Goal: Communication & Community: Answer question/provide support

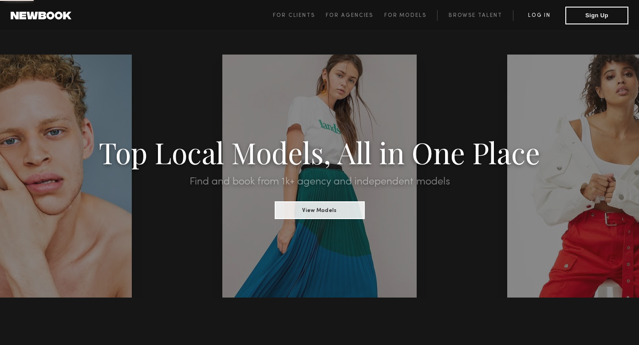
click at [541, 18] on link "Log in" at bounding box center [539, 15] width 52 height 11
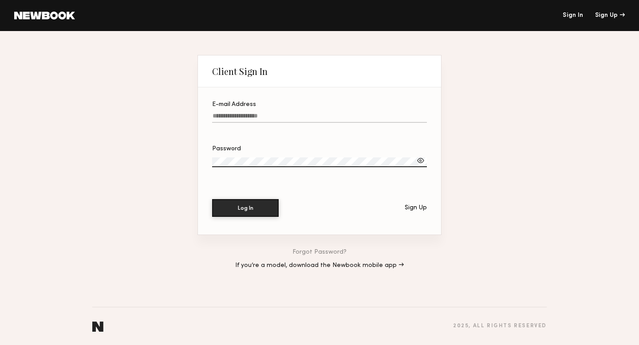
click at [281, 116] on input "E-mail Address" at bounding box center [319, 118] width 215 height 10
paste input "**********"
type input "**********"
click at [251, 205] on button "Log In" at bounding box center [245, 208] width 67 height 18
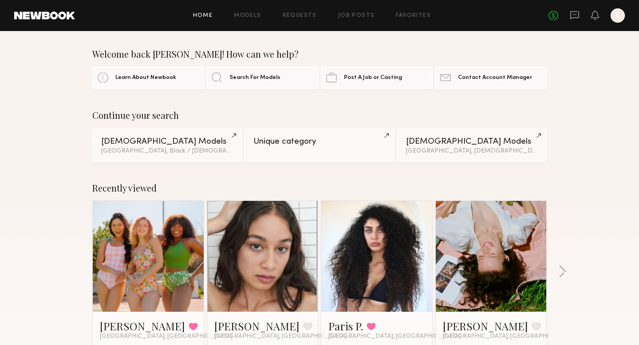
click at [572, 20] on link at bounding box center [575, 15] width 10 height 11
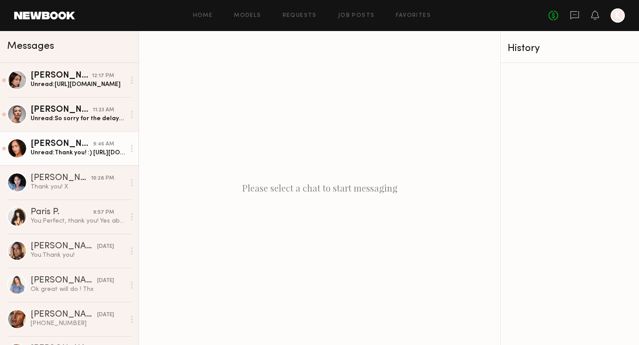
click at [94, 139] on link "[PERSON_NAME] 9:46 AM Unread: Thank you! :) [URL][DOMAIN_NAME]" at bounding box center [69, 148] width 138 height 34
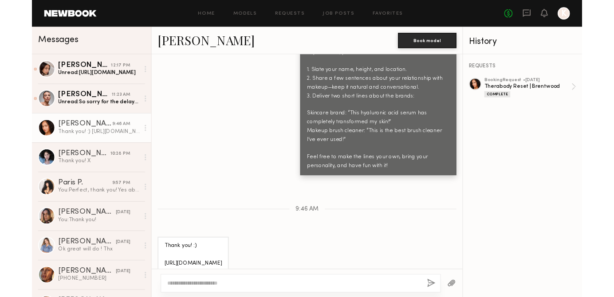
scroll to position [957, 0]
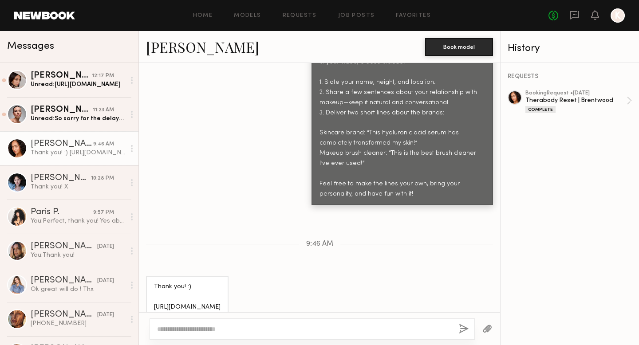
drag, startPoint x: 232, startPoint y: 293, endPoint x: 145, endPoint y: 291, distance: 87.0
click at [145, 291] on div "Thank you! :) [URL][DOMAIN_NAME]" at bounding box center [319, 297] width 361 height 42
copy div "[URL][DOMAIN_NAME]"
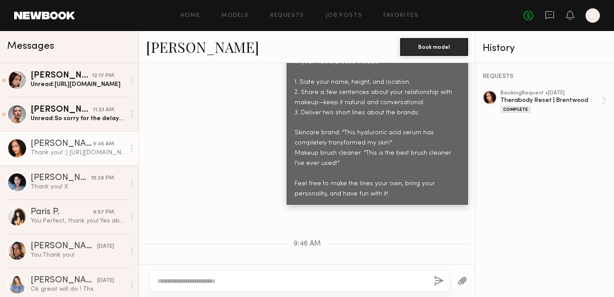
scroll to position [1004, 0]
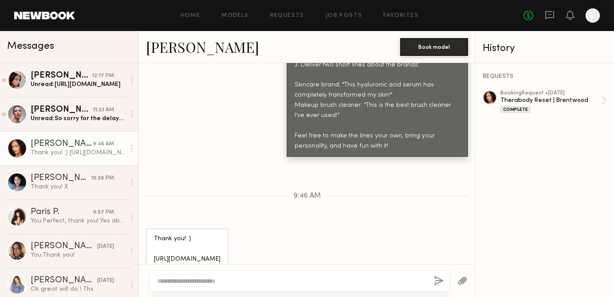
click at [214, 284] on textarea at bounding box center [292, 281] width 270 height 9
type textarea "**********"
click at [438, 280] on button "button" at bounding box center [439, 281] width 10 height 11
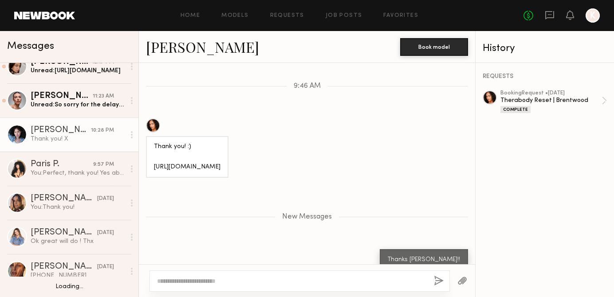
scroll to position [55, 0]
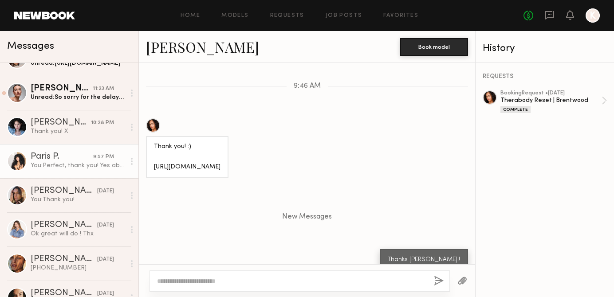
click at [66, 170] on link "Paris P. 9:57 PM You: Perfect, thank you! Yes absolutely! :)" at bounding box center [69, 161] width 138 height 34
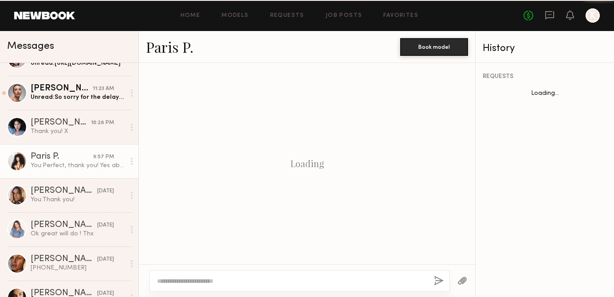
scroll to position [684, 0]
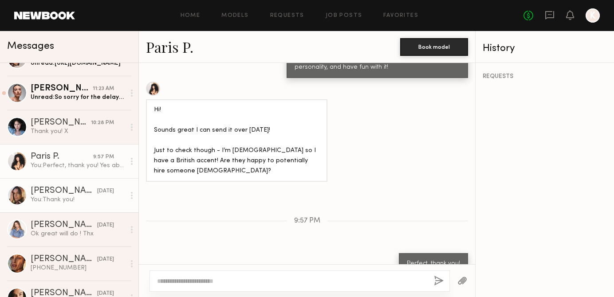
click at [71, 190] on div "[PERSON_NAME]" at bounding box center [64, 191] width 67 height 9
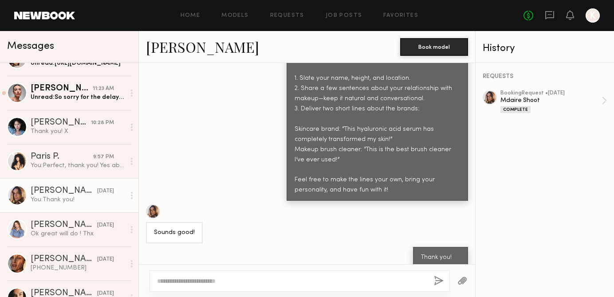
scroll to position [79, 0]
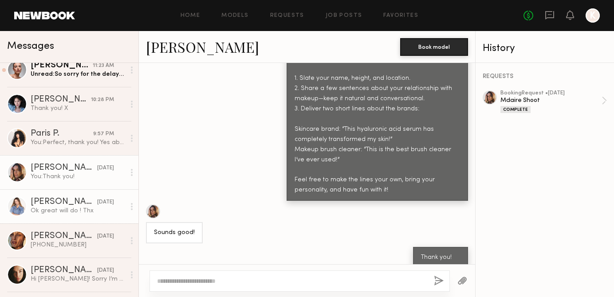
click at [75, 210] on div "Ok great will do ! Thx" at bounding box center [78, 211] width 95 height 8
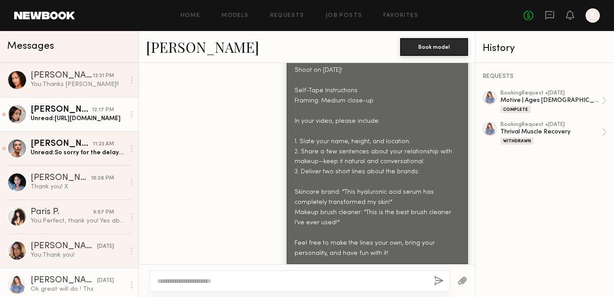
click at [78, 126] on link "[PERSON_NAME] 12:17 PM Unread: [URL][DOMAIN_NAME]" at bounding box center [69, 114] width 138 height 34
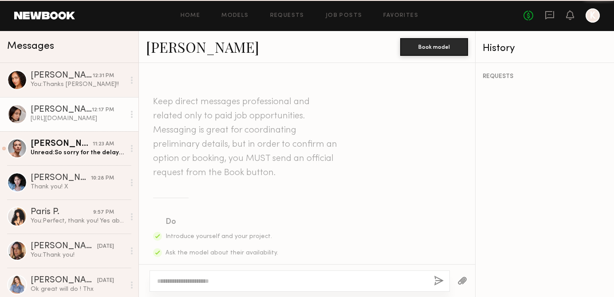
scroll to position [918, 0]
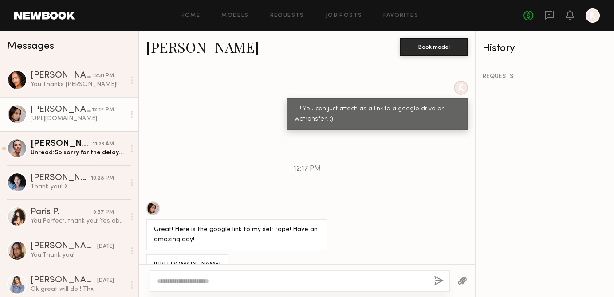
drag, startPoint x: 291, startPoint y: 246, endPoint x: 150, endPoint y: 231, distance: 141.0
click at [150, 254] on div "[URL][DOMAIN_NAME]" at bounding box center [187, 264] width 83 height 21
copy div "[URL][DOMAIN_NAME]"
click at [248, 279] on textarea at bounding box center [292, 281] width 270 height 9
type textarea "*"
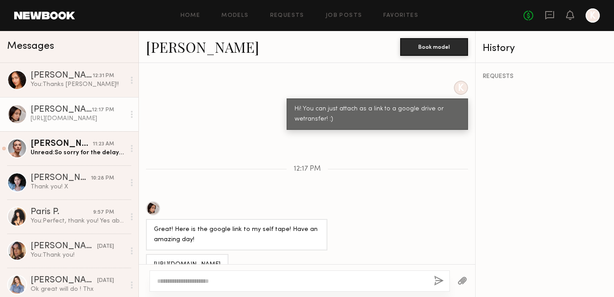
type textarea "*"
type textarea "**********"
click at [437, 277] on button "button" at bounding box center [439, 281] width 10 height 11
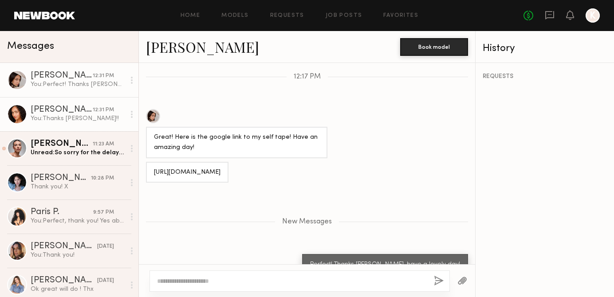
click at [96, 111] on div "12:31 PM" at bounding box center [103, 110] width 21 height 8
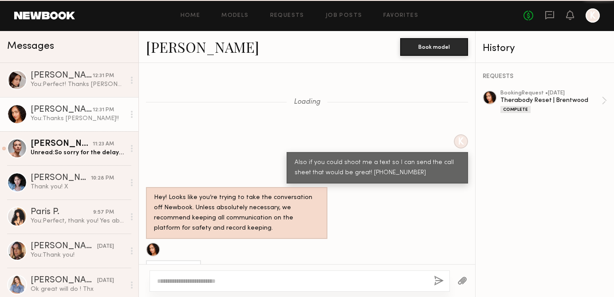
scroll to position [1047, 0]
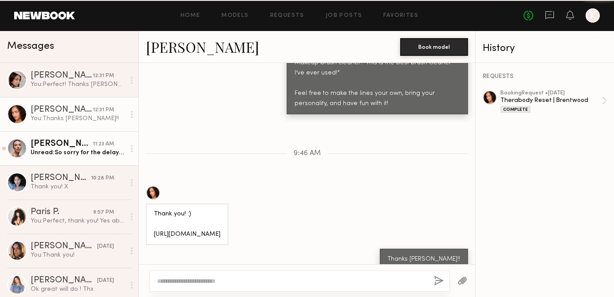
click at [95, 150] on div "Unread: So sorry for the delay! Sending submission video asap." at bounding box center [78, 153] width 95 height 8
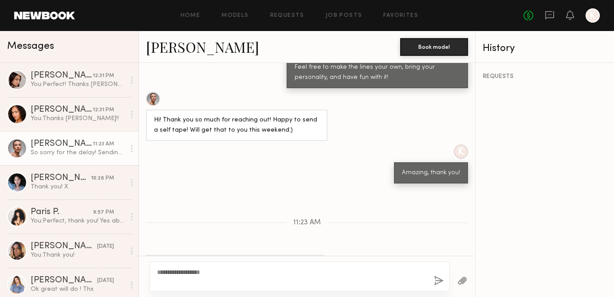
scroll to position [665, 0]
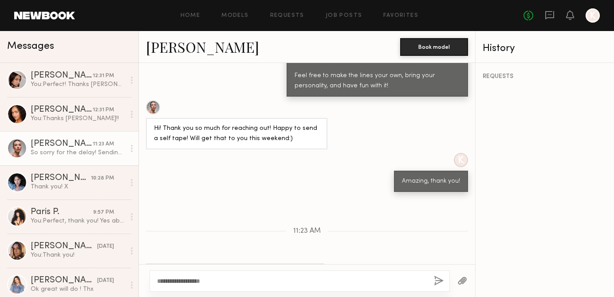
drag, startPoint x: 208, startPoint y: 281, endPoint x: 191, endPoint y: 280, distance: 17.4
click at [191, 280] on textarea "**********" at bounding box center [292, 281] width 270 height 9
type textarea "**********"
click at [442, 279] on button "button" at bounding box center [439, 281] width 10 height 11
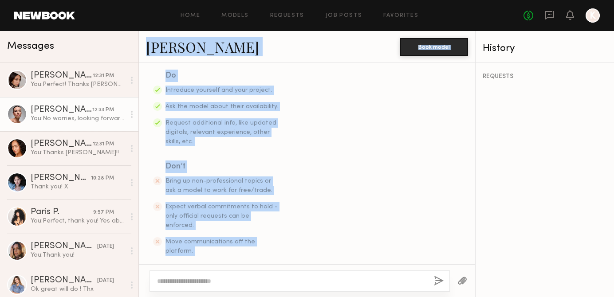
scroll to position [0, 0]
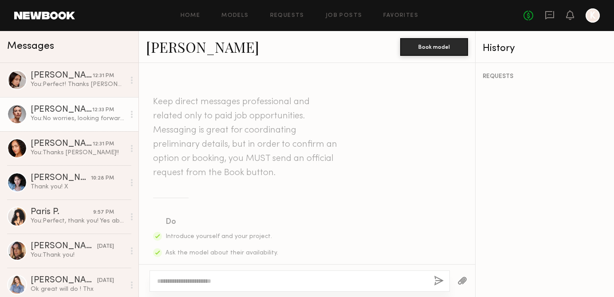
drag, startPoint x: 399, startPoint y: 213, endPoint x: 311, endPoint y: 252, distance: 96.8
click at [311, 252] on div "Keep direct messages professional and related only to paid job opportunities. M…" at bounding box center [307, 163] width 336 height 201
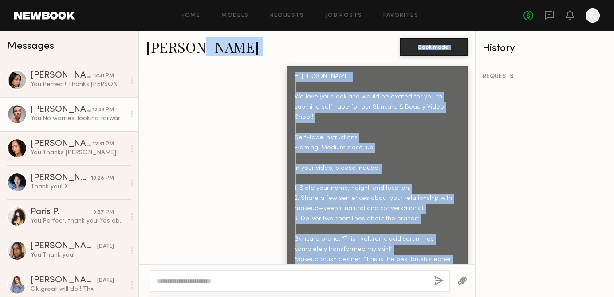
scroll to position [414, 0]
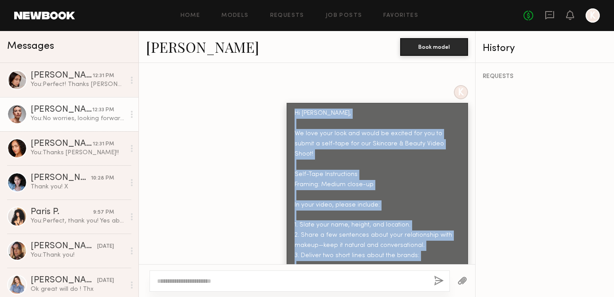
drag, startPoint x: 390, startPoint y: 197, endPoint x: 296, endPoint y: 97, distance: 137.2
click at [296, 109] on div "Hi [PERSON_NAME], We love your look and would be excited for you to submit a se…" at bounding box center [377, 226] width 165 height 234
copy div "Hi [PERSON_NAME], We love your look and would be excited for you to submit a se…"
